Goal: Book appointment/travel/reservation

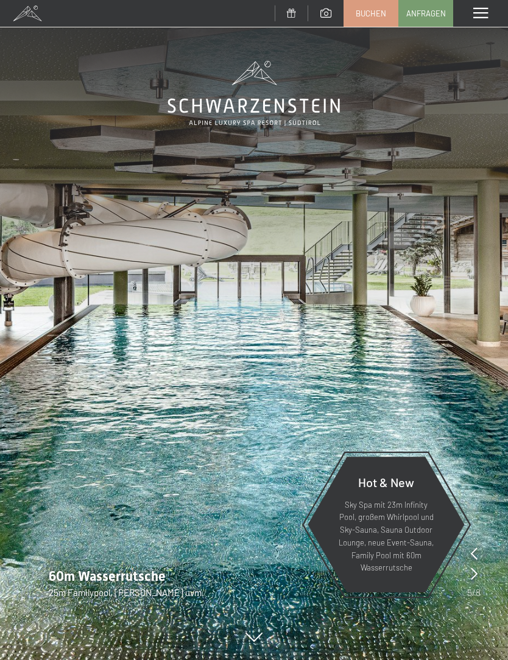
click at [377, 9] on span "Buchen" at bounding box center [370, 13] width 30 height 11
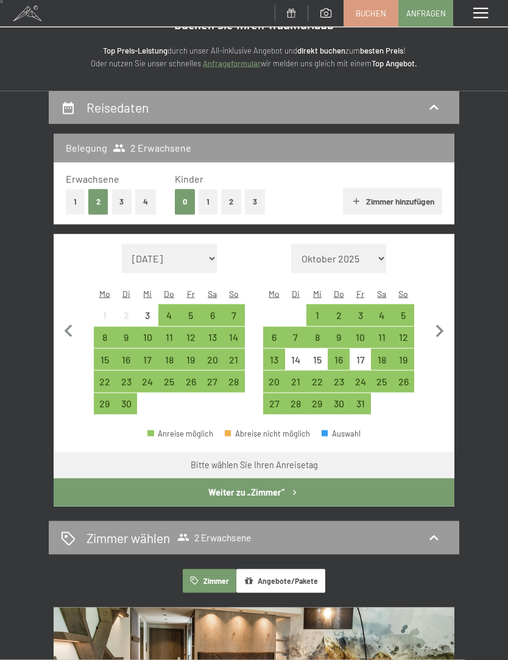
scroll to position [54, 0]
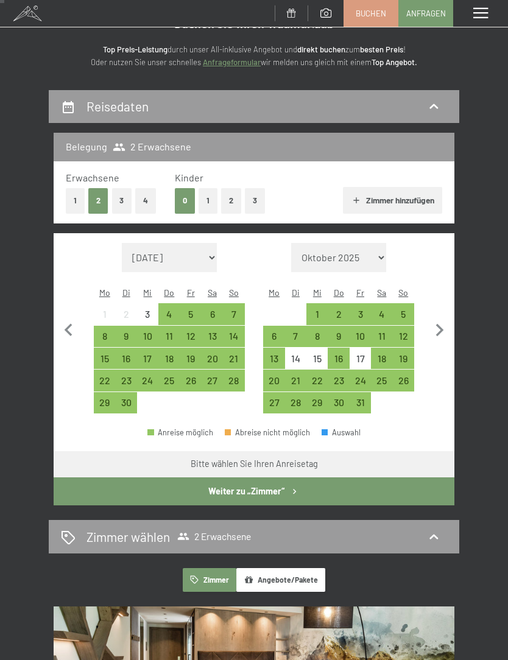
click at [322, 354] on div "15" at bounding box center [316, 363] width 19 height 19
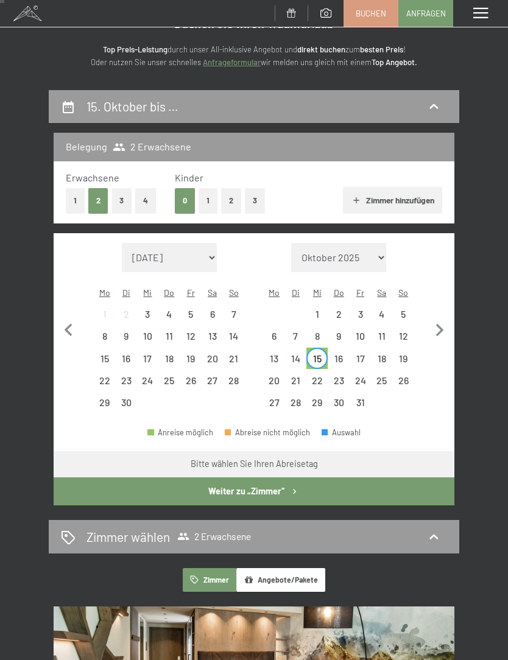
click at [362, 354] on div "17" at bounding box center [360, 363] width 19 height 19
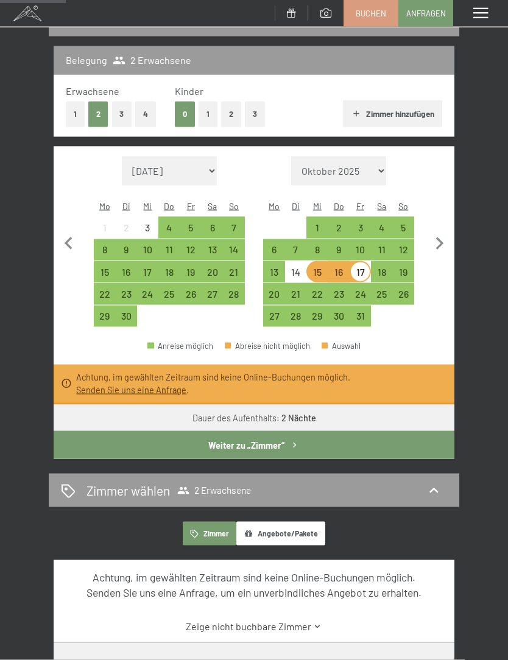
scroll to position [142, 0]
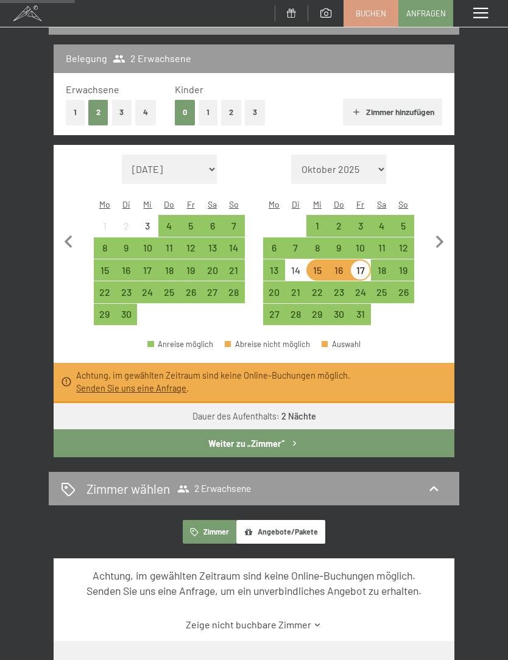
click at [121, 383] on link "Senden Sie uns eine Anfrage" at bounding box center [131, 388] width 110 height 10
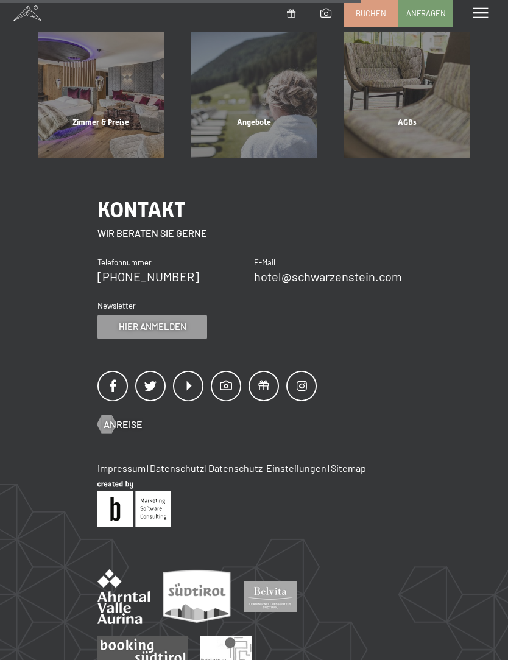
scroll to position [142, 0]
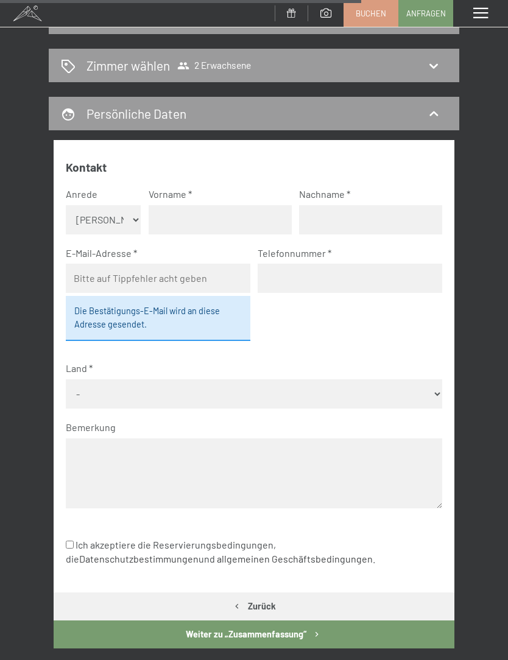
click at [173, 216] on input "text" at bounding box center [220, 219] width 143 height 29
type input "[PERSON_NAME]"
type input "zwicknagl"
type input "klausz"
type input "[EMAIL_ADDRESS][DOMAIN_NAME]"
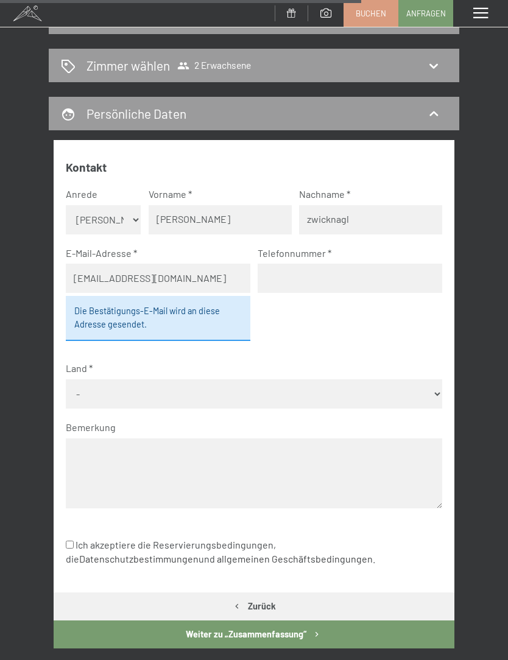
type input "6642234383"
click at [259, 379] on select "- [GEOGRAPHIC_DATA] [GEOGRAPHIC_DATA] [GEOGRAPHIC_DATA] [GEOGRAPHIC_DATA] [GEOG…" at bounding box center [254, 393] width 377 height 29
select select "AUT"
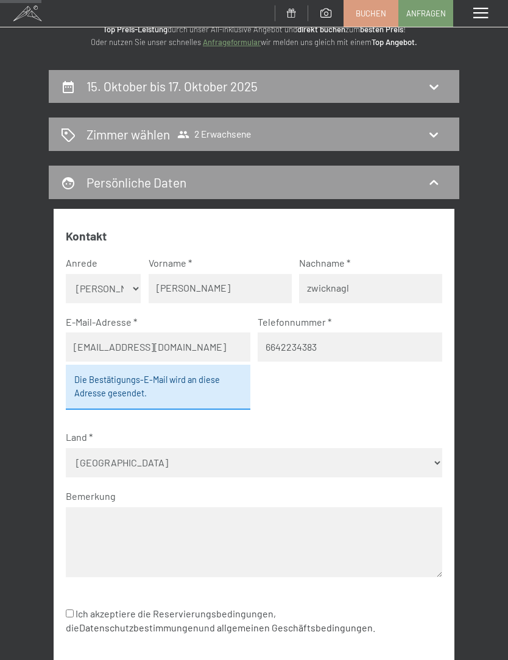
scroll to position [73, 0]
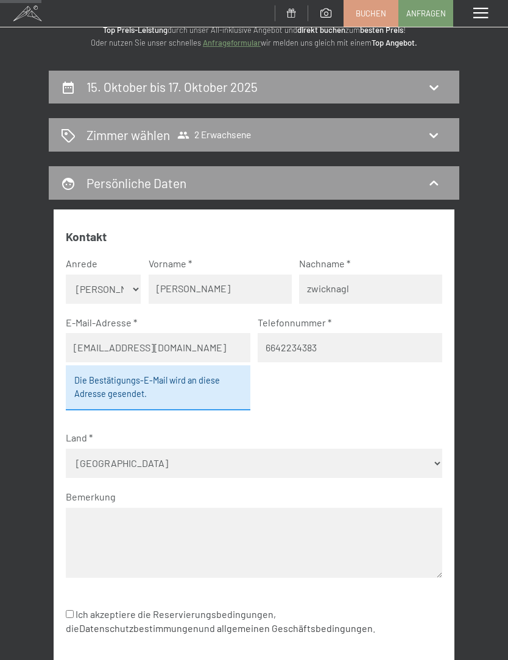
click at [430, 84] on icon at bounding box center [433, 87] width 15 height 15
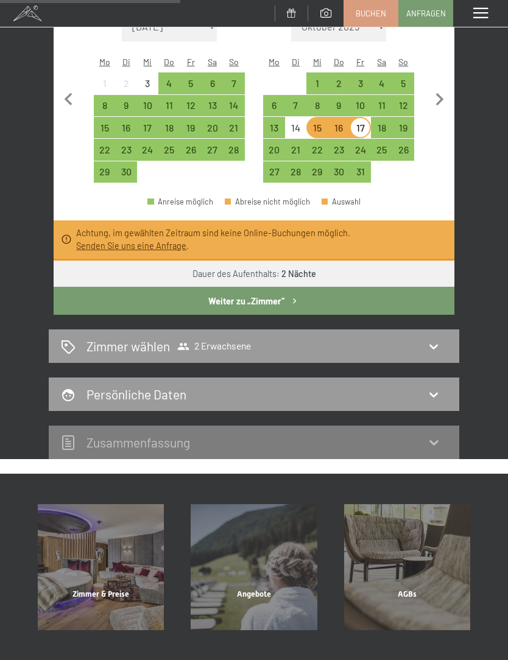
click at [108, 344] on div "Zimmer wählen 2 Erwachsene" at bounding box center [254, 345] width 410 height 33
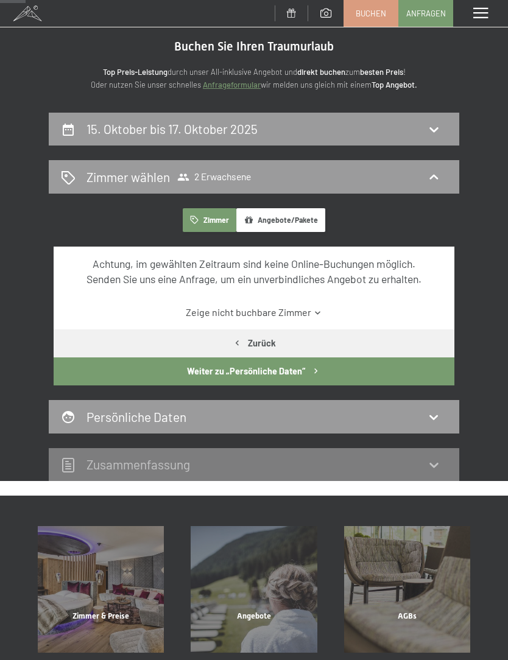
click at [92, 123] on h2 "15. Oktober bis 17. Oktober 2025" at bounding box center [171, 128] width 171 height 15
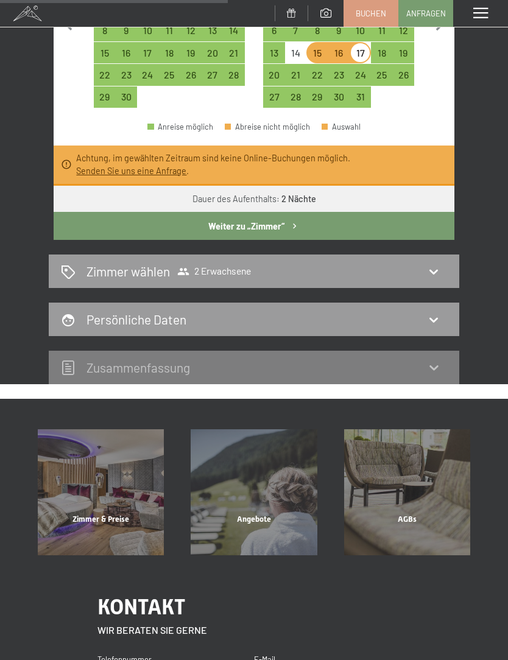
click at [85, 310] on div "Persönliche Daten" at bounding box center [254, 319] width 386 height 18
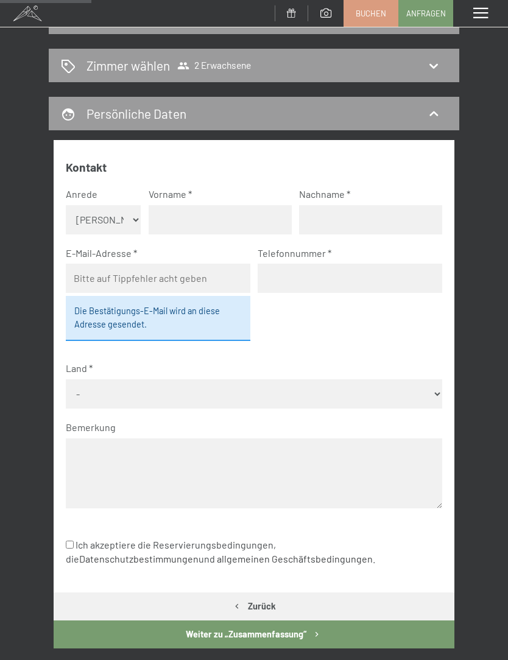
click at [231, 219] on input "text" at bounding box center [220, 219] width 143 height 29
type input "[PERSON_NAME]"
type input "zwicknagl"
type input "klausz"
type input "[EMAIL_ADDRESS][DOMAIN_NAME]"
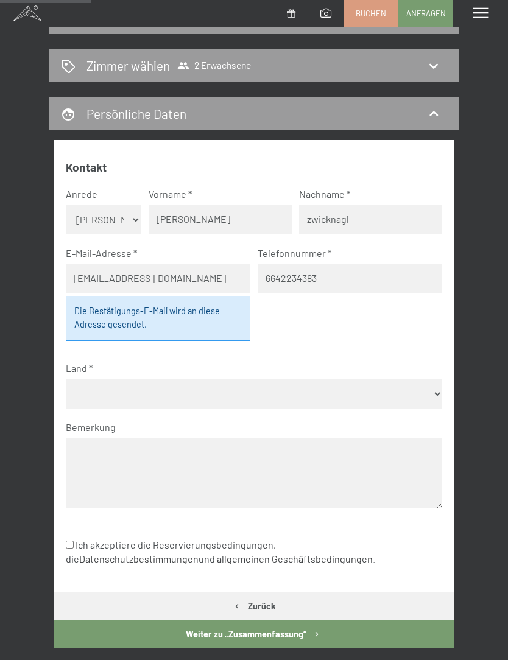
click at [269, 268] on input "6642234383" at bounding box center [349, 278] width 184 height 29
type input "06642234383"
click at [332, 372] on label "Land" at bounding box center [249, 368] width 367 height 13
click at [335, 379] on select "- [GEOGRAPHIC_DATA] [GEOGRAPHIC_DATA] [GEOGRAPHIC_DATA] [GEOGRAPHIC_DATA] [GEOG…" at bounding box center [254, 393] width 377 height 29
select select "AUT"
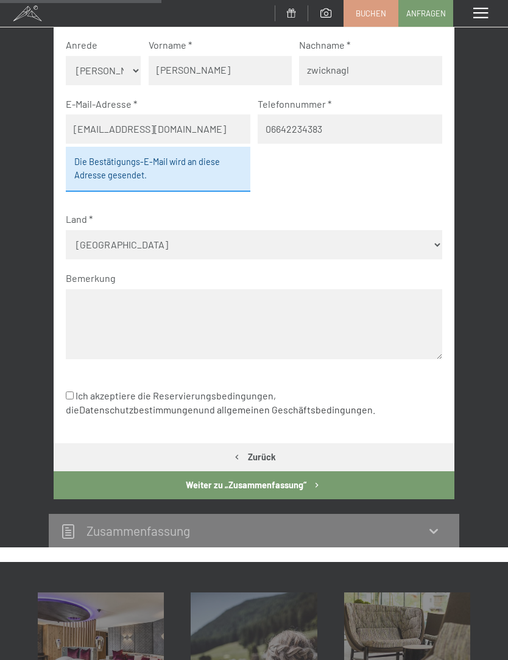
scroll to position [298, 0]
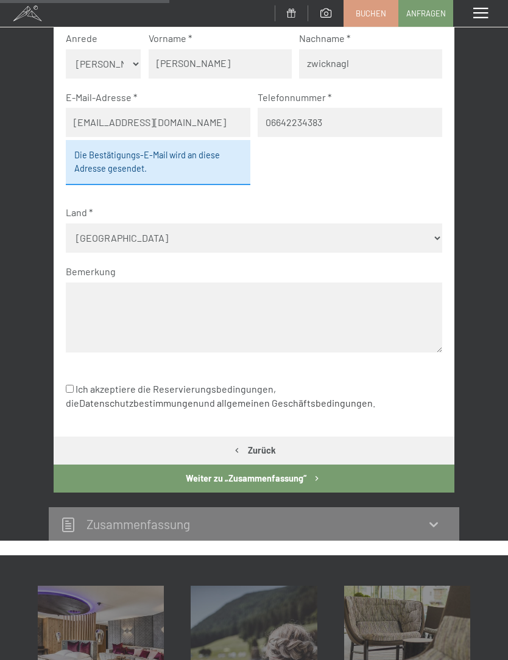
click at [73, 385] on input "Ich akzeptiere die Reservierungsbedingungen, die Datenschutzbestimmungen und al…" at bounding box center [70, 389] width 8 height 8
checkbox input "true"
click at [292, 466] on button "Weiter zu „Zusammen­fassung“" at bounding box center [254, 478] width 400 height 28
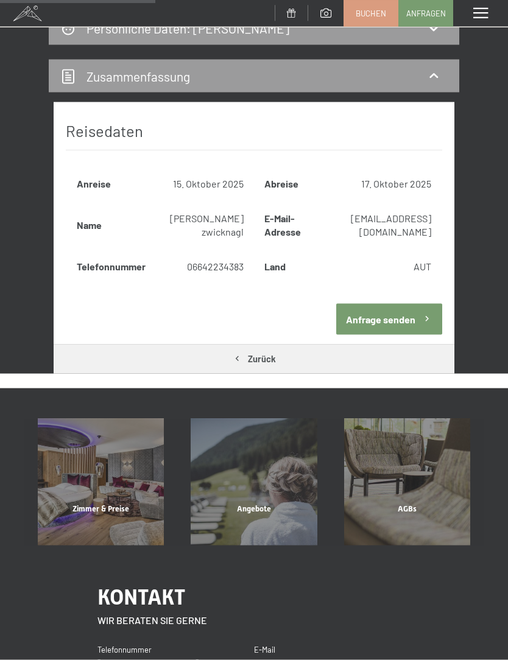
scroll to position [234, 0]
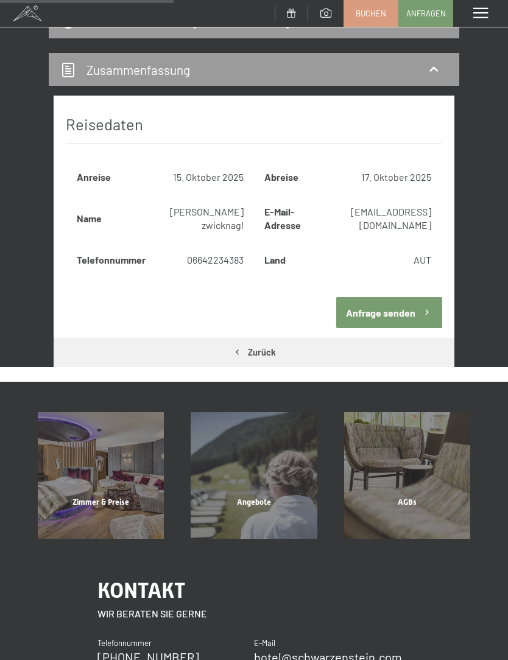
click at [388, 326] on button "Anfrage senden" at bounding box center [389, 312] width 106 height 31
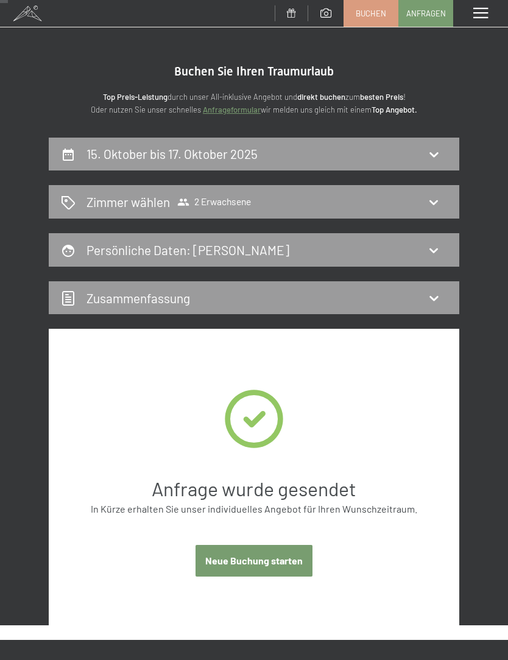
scroll to position [0, 0]
